Goal: Transaction & Acquisition: Purchase product/service

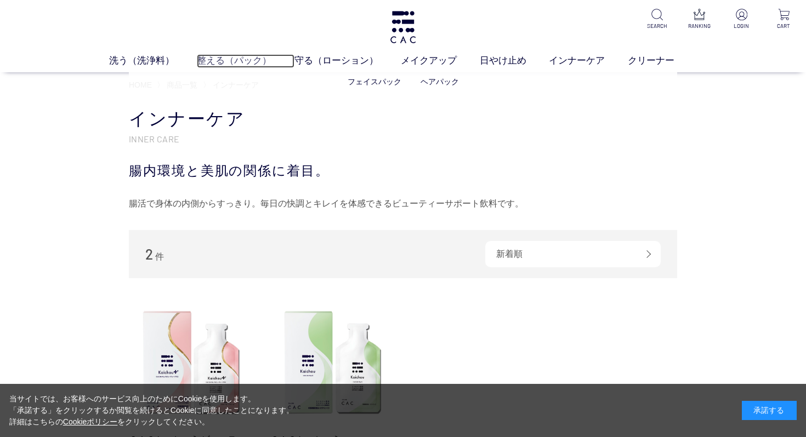
click at [254, 61] on link "整える（パック）" at bounding box center [246, 61] width 98 height 14
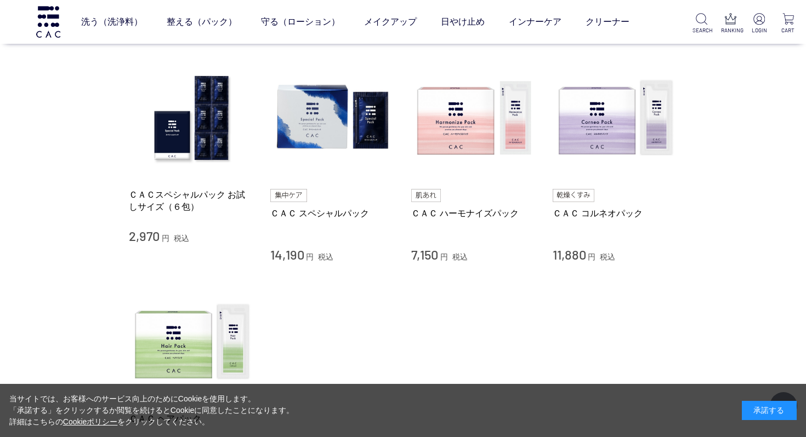
scroll to position [230, 0]
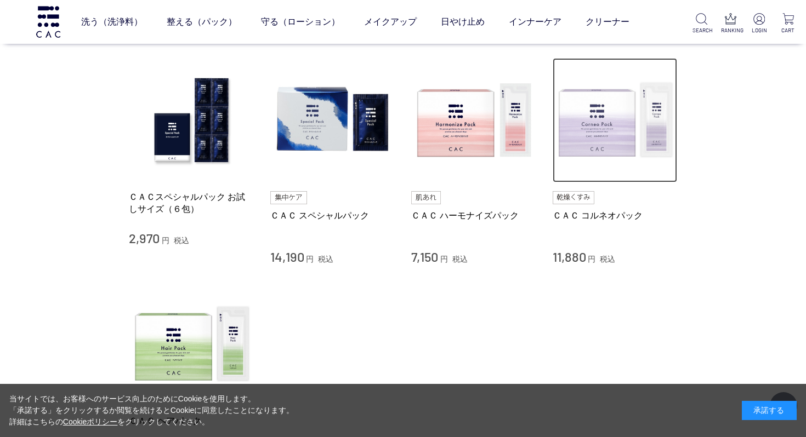
click at [618, 144] on img at bounding box center [614, 120] width 125 height 125
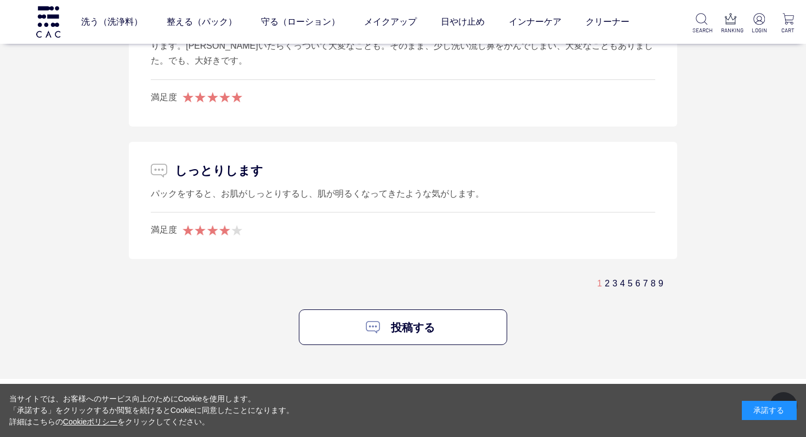
scroll to position [6421, 0]
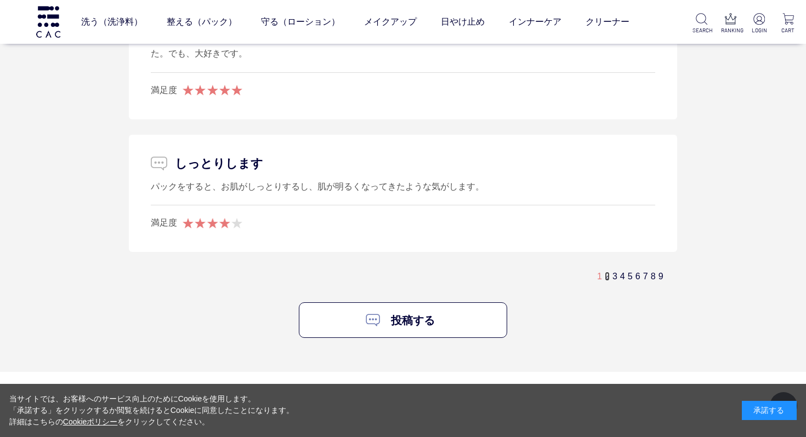
click at [605, 278] on link "2" at bounding box center [607, 276] width 5 height 9
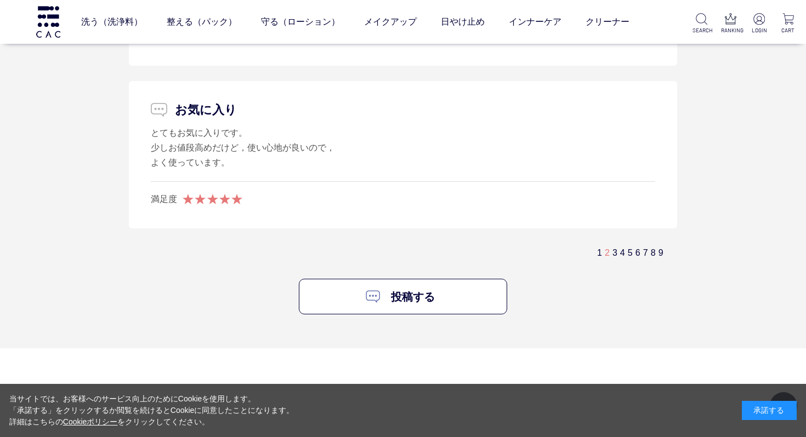
scroll to position [6582, 0]
